Goal: Task Accomplishment & Management: Manage account settings

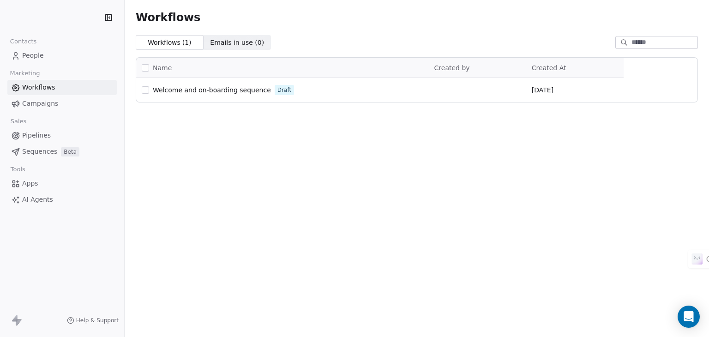
click at [33, 52] on span "People" at bounding box center [33, 56] width 22 height 10
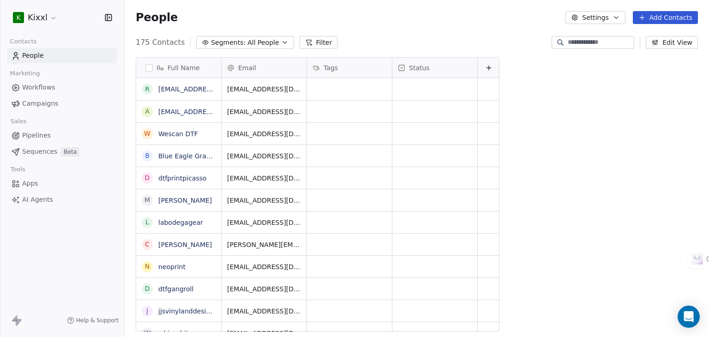
scroll to position [289, 577]
click at [52, 19] on html "K Kixxl Contacts People Marketing Workflows Campaigns Sales Pipelines Sequences…" at bounding box center [354, 168] width 709 height 337
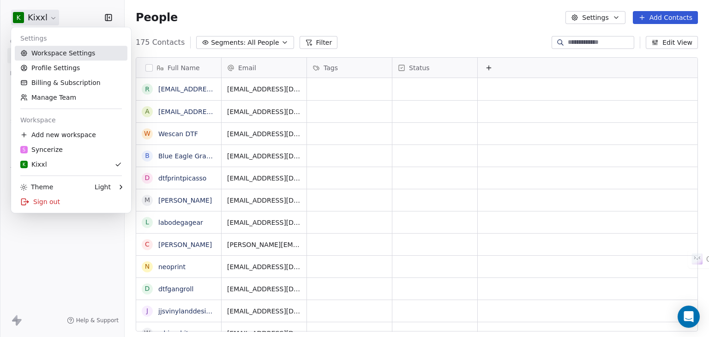
click at [58, 58] on link "Workspace Settings" at bounding box center [71, 53] width 113 height 15
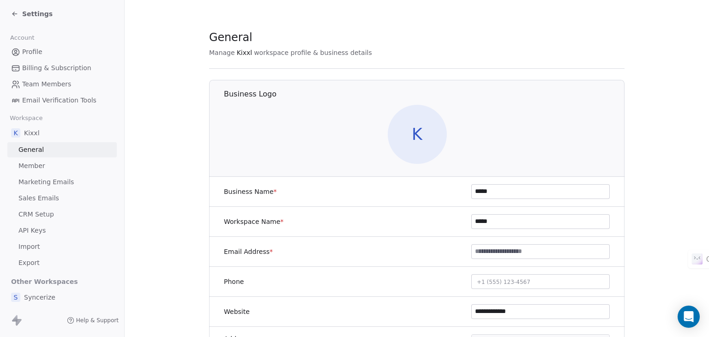
click at [33, 219] on link "CRM Setup" at bounding box center [61, 214] width 109 height 15
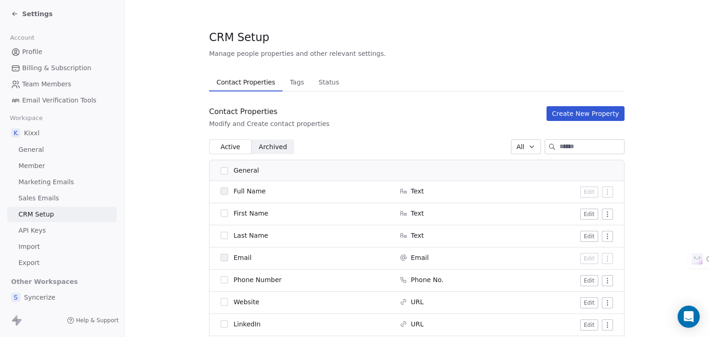
click at [594, 106] on button "Create New Property" at bounding box center [586, 113] width 78 height 15
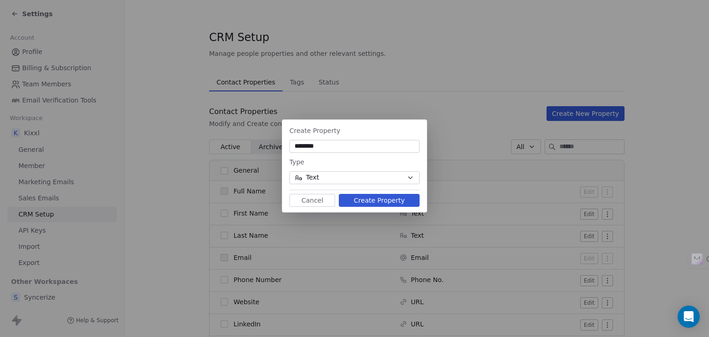
type input "********"
click at [377, 199] on button "Create Property" at bounding box center [379, 200] width 81 height 13
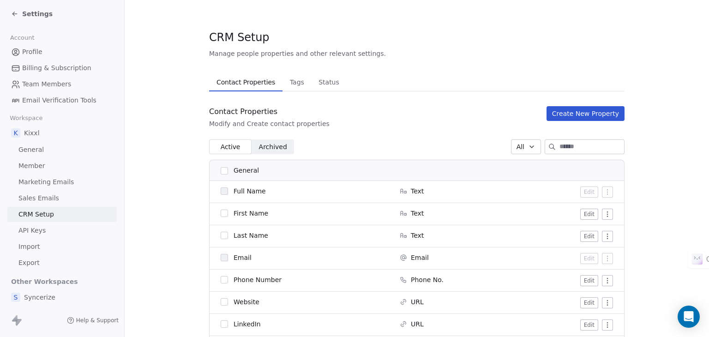
click at [286, 88] on span "Tags" at bounding box center [297, 82] width 22 height 13
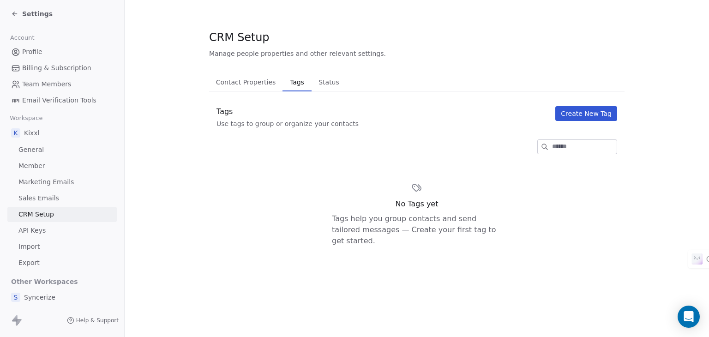
click at [584, 115] on button "Create New Tag" at bounding box center [586, 113] width 62 height 15
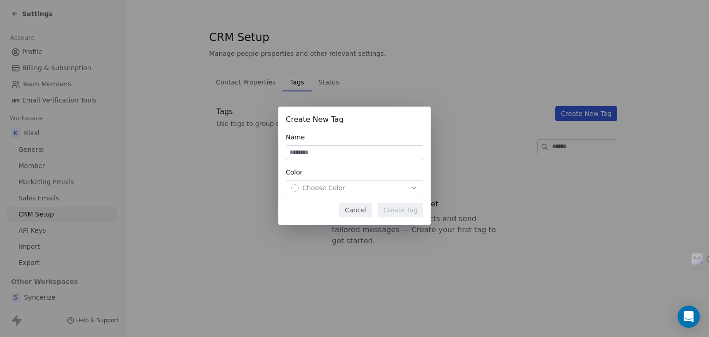
click at [368, 207] on button "Cancel" at bounding box center [355, 210] width 33 height 15
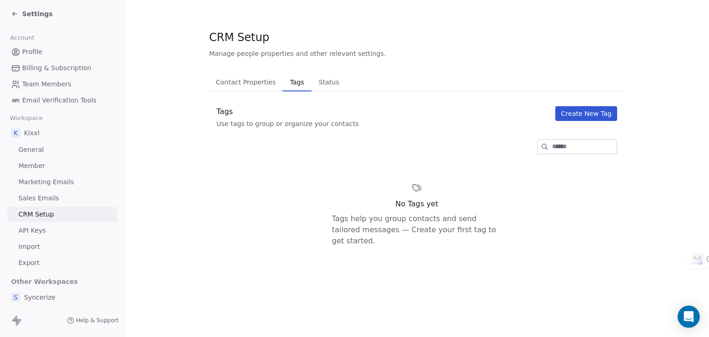
click at [42, 63] on span "Billing & Subscription" at bounding box center [56, 68] width 69 height 10
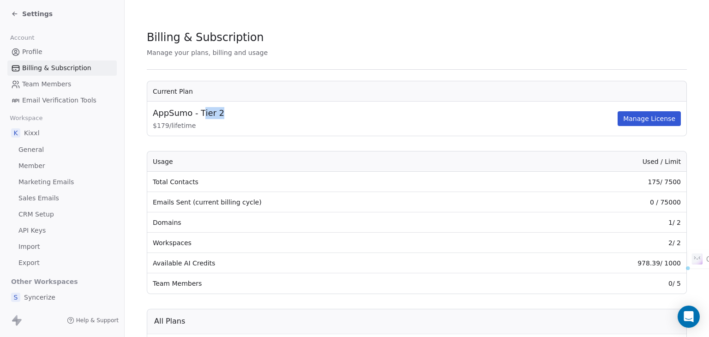
drag, startPoint x: 203, startPoint y: 111, endPoint x: 268, endPoint y: 125, distance: 66.6
click at [244, 116] on div "AppSumo - Tier 2" at bounding box center [384, 113] width 463 height 12
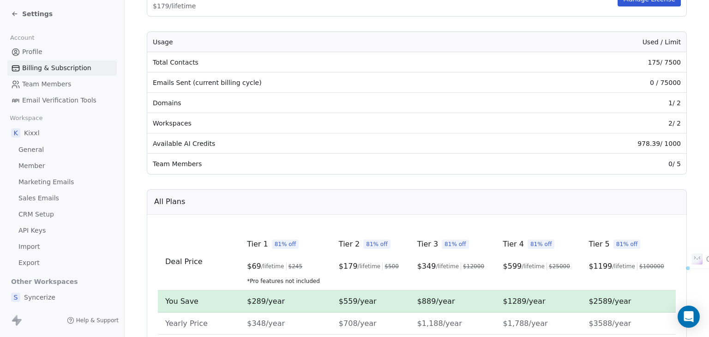
scroll to position [185, 0]
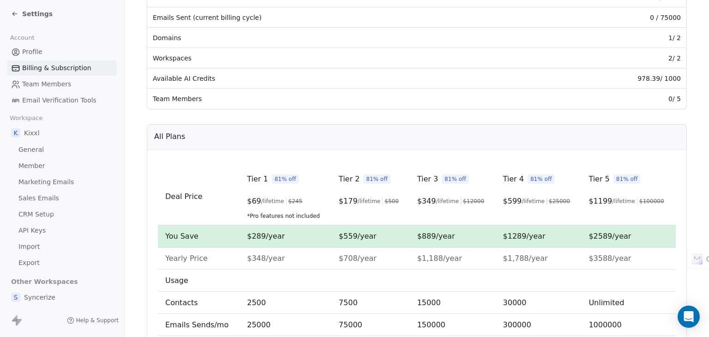
click at [268, 201] on span "/lifetime" at bounding box center [272, 201] width 23 height 7
click at [268, 200] on span "/lifetime" at bounding box center [272, 201] width 23 height 7
click at [360, 200] on span "/lifetime" at bounding box center [369, 201] width 23 height 7
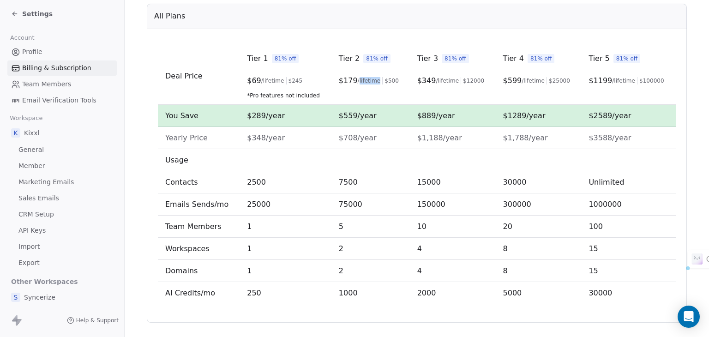
scroll to position [320, 0]
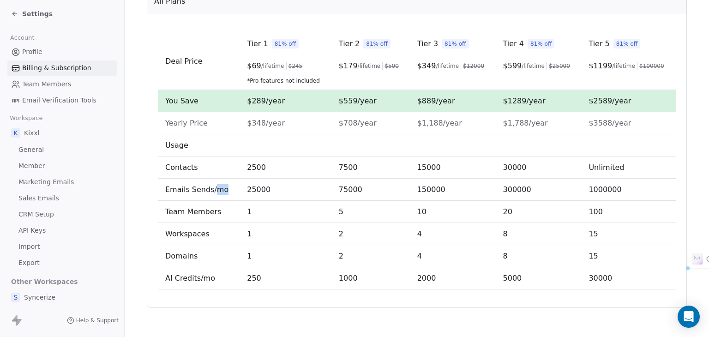
drag, startPoint x: 218, startPoint y: 188, endPoint x: 227, endPoint y: 188, distance: 9.2
click at [227, 188] on td "Emails Sends/mo" at bounding box center [199, 190] width 82 height 22
drag, startPoint x: 325, startPoint y: 187, endPoint x: 356, endPoint y: 187, distance: 31.9
click at [356, 187] on tr "Emails Sends/mo 25000 75000 150000 300000 1000000" at bounding box center [417, 190] width 518 height 22
click at [339, 191] on span "75000" at bounding box center [351, 189] width 24 height 9
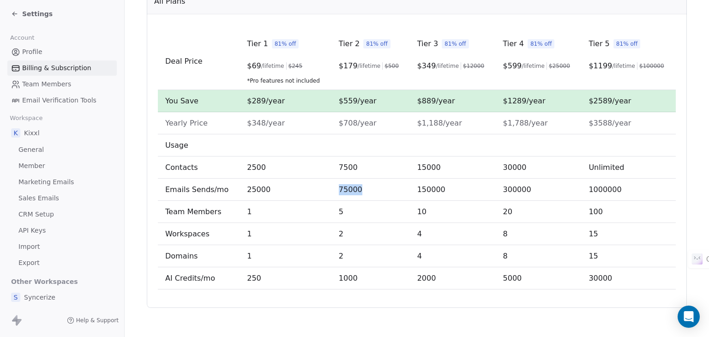
click at [341, 189] on span "75000" at bounding box center [351, 189] width 24 height 9
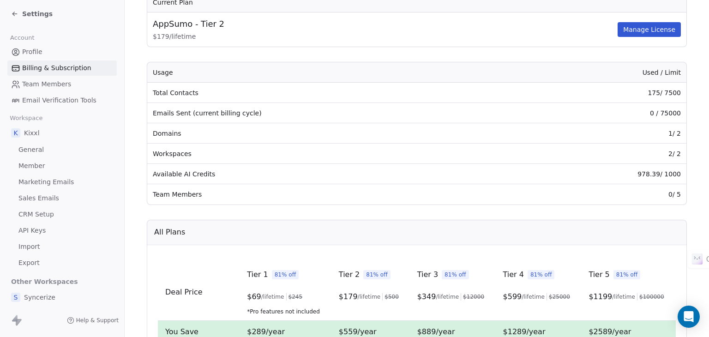
scroll to position [43, 0]
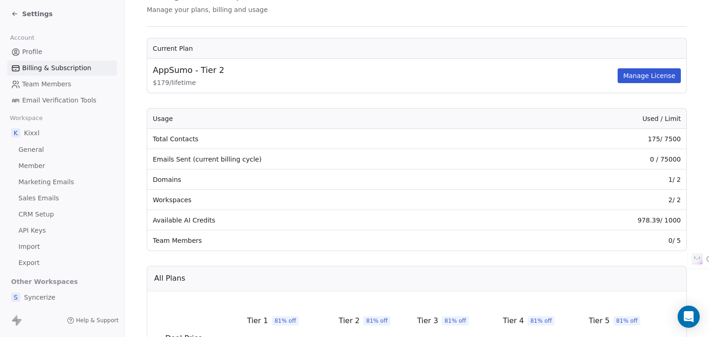
click at [45, 86] on span "Team Members" at bounding box center [46, 84] width 49 height 10
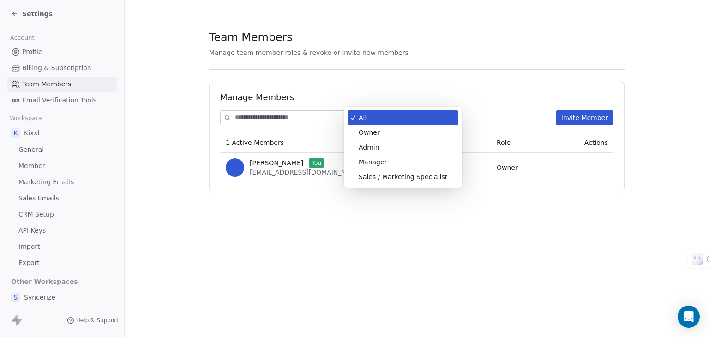
click at [369, 122] on body "Settings Account Profile Billing & Subscription Team Members Email Verification…" at bounding box center [354, 168] width 709 height 337
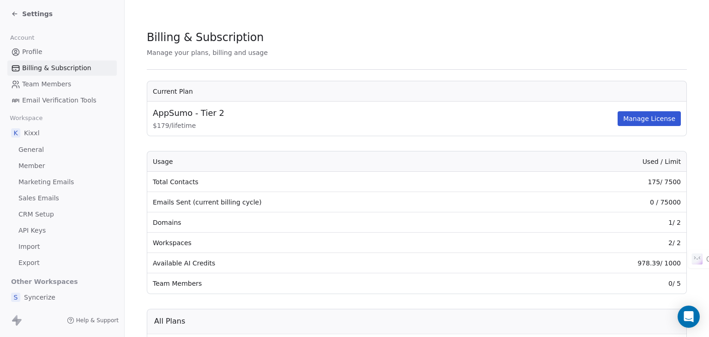
click at [15, 11] on icon at bounding box center [14, 13] width 7 height 7
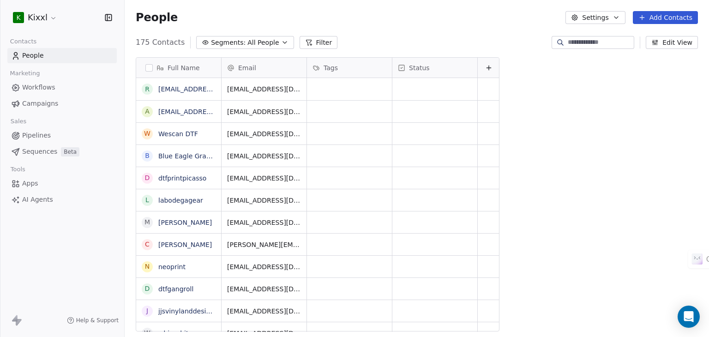
scroll to position [289, 577]
click at [178, 132] on link "Wescan DTF" at bounding box center [178, 133] width 40 height 7
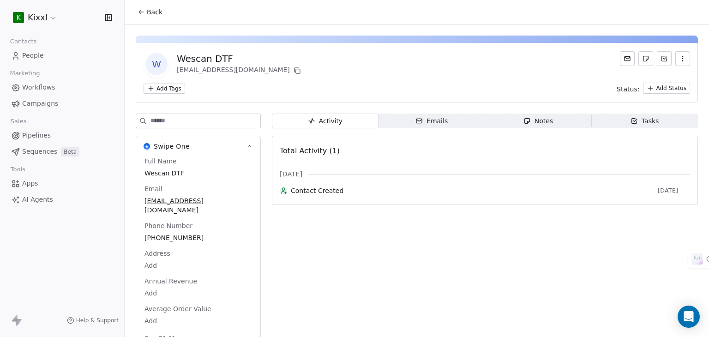
click at [679, 61] on icon "button" at bounding box center [682, 58] width 7 height 7
click at [584, 61] on div "W Wescan DTF [EMAIL_ADDRESS][DOMAIN_NAME]" at bounding box center [417, 64] width 547 height 26
click at [239, 69] on div "[EMAIL_ADDRESS][DOMAIN_NAME]" at bounding box center [240, 70] width 126 height 11
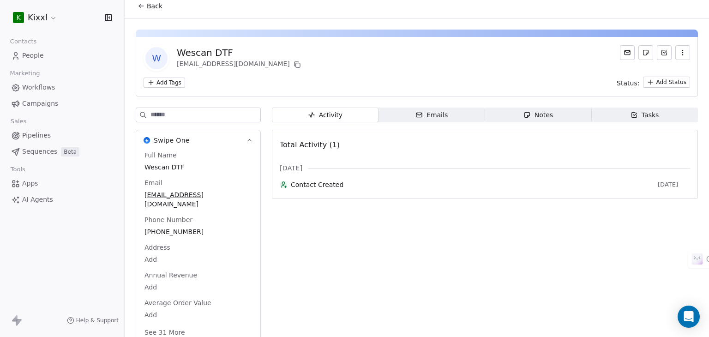
scroll to position [8, 0]
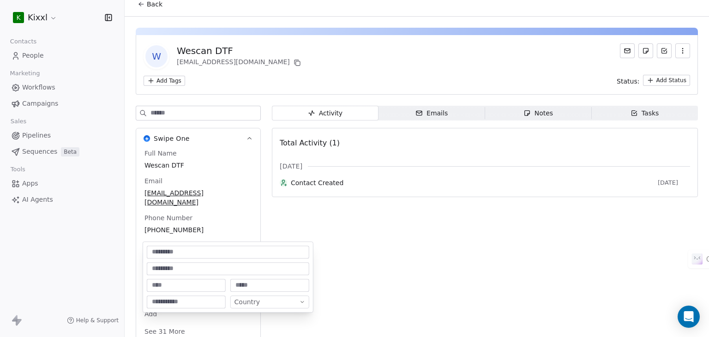
click at [159, 248] on body "K Kixxl Contacts People Marketing Workflows Campaigns Sales Pipelines Sequences…" at bounding box center [354, 168] width 709 height 337
click at [315, 221] on html "K Kixxl Contacts People Marketing Workflows Campaigns Sales Pipelines Sequences…" at bounding box center [354, 168] width 709 height 337
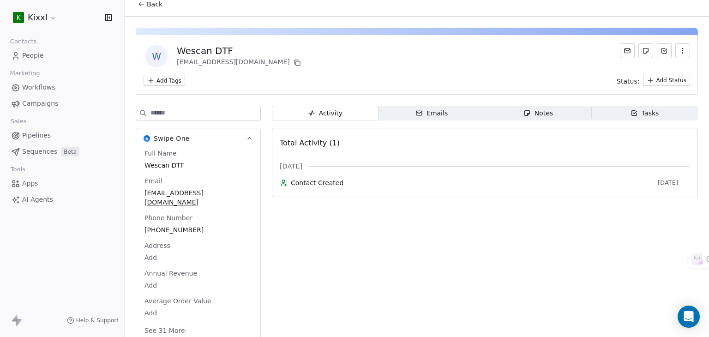
click at [169, 324] on button "See 31 More" at bounding box center [165, 330] width 52 height 17
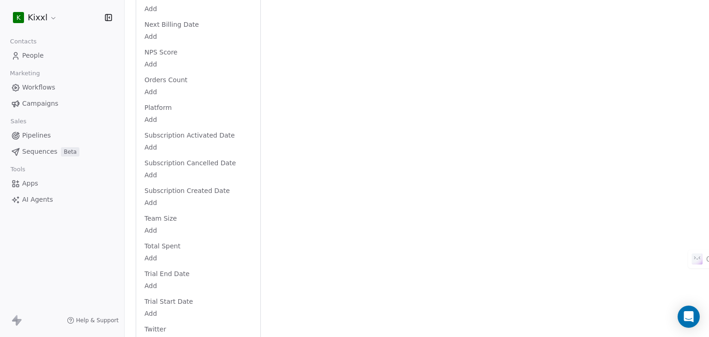
scroll to position [850, 0]
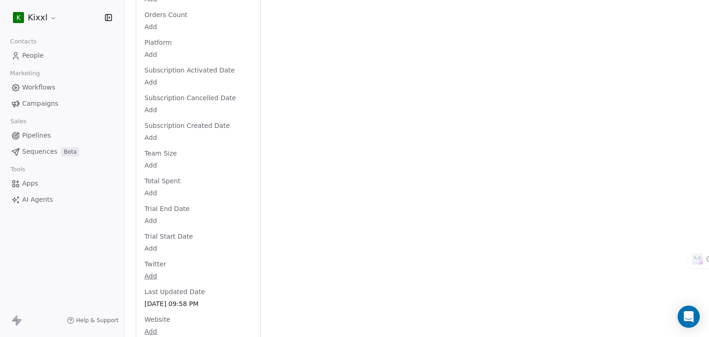
click at [36, 137] on span "Pipelines" at bounding box center [36, 136] width 29 height 10
